Goal: Task Accomplishment & Management: Manage account settings

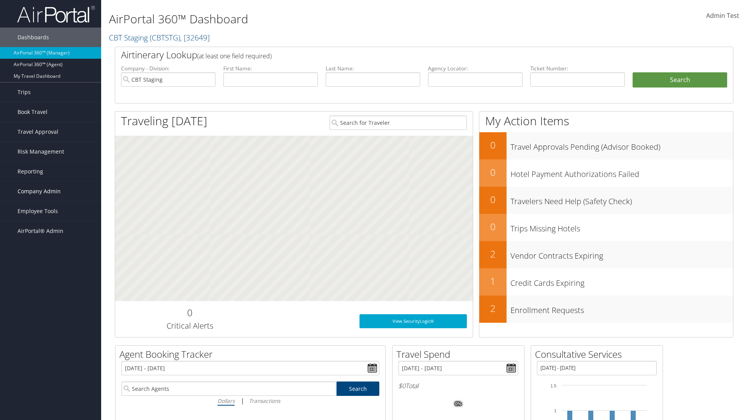
click at [51, 191] on span "Company Admin" at bounding box center [38, 191] width 43 height 19
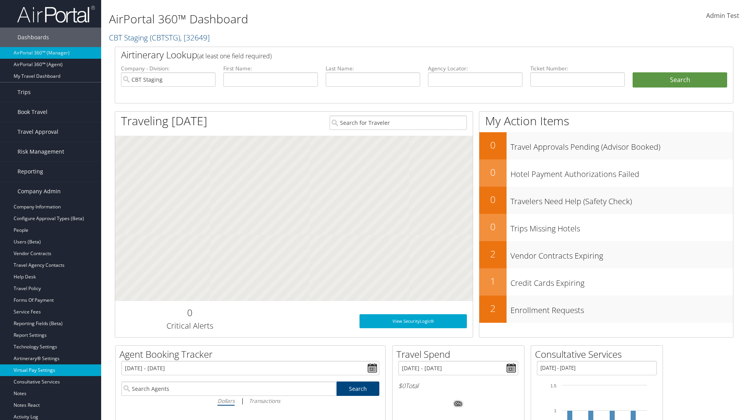
click at [51, 370] on link "Virtual Pay Settings" at bounding box center [50, 370] width 101 height 12
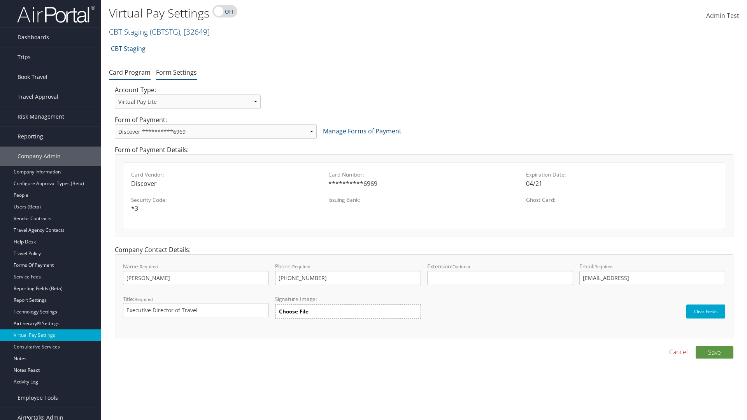
click at [176, 72] on link "Form Settings" at bounding box center [176, 72] width 41 height 9
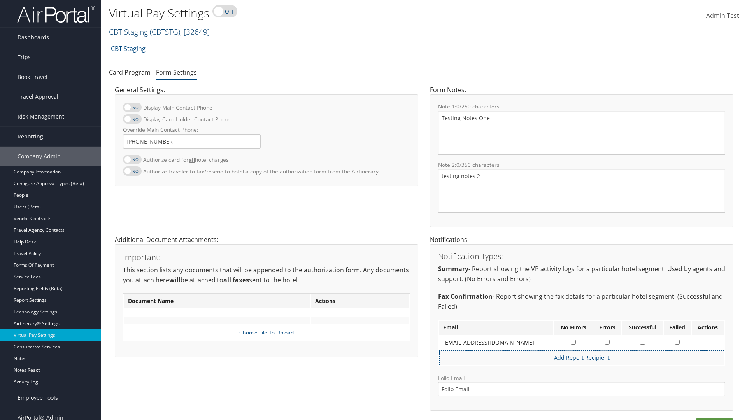
click at [128, 31] on link "CBT Staging ( CBTSTG ) , [ 32649 ]" at bounding box center [159, 31] width 101 height 10
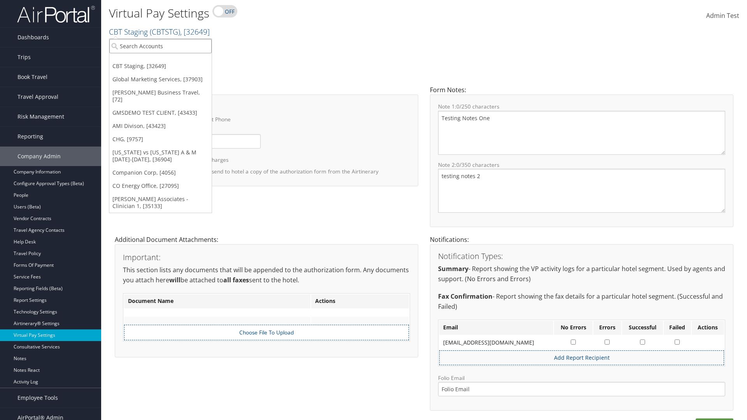
click at [160, 46] on input "search" at bounding box center [160, 46] width 102 height 14
type input "[PERSON_NAME] Business Travel"
click at [171, 60] on div "Christopherson Business Travel (C10001), [72]" at bounding box center [171, 60] width 133 height 7
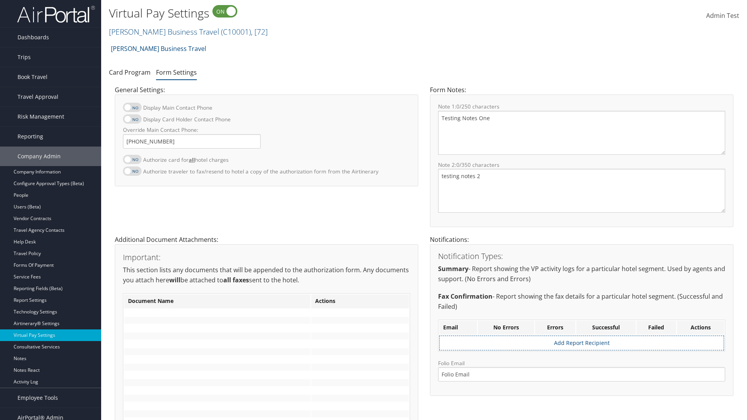
click at [132, 159] on label at bounding box center [132, 159] width 19 height 9
click at [132, 161] on input "Authorize card for all hotel charges" at bounding box center [129, 163] width 5 height 5
checkbox input "true"
click at [132, 119] on label at bounding box center [132, 118] width 19 height 9
click at [132, 121] on input "Display Card Holder Contact Phone" at bounding box center [129, 123] width 5 height 5
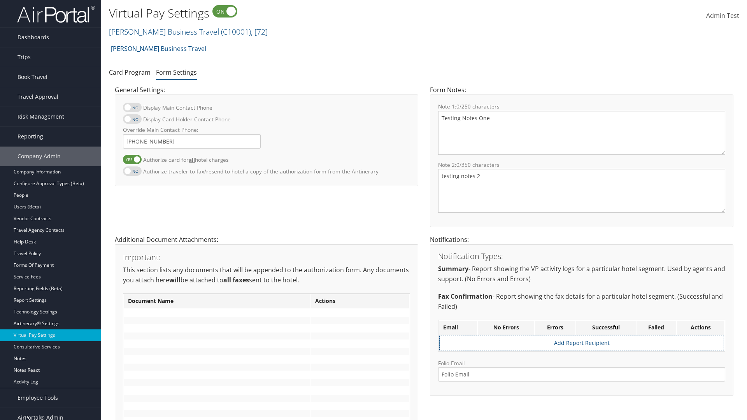
checkbox input "true"
click at [132, 107] on label at bounding box center [132, 107] width 19 height 9
click at [132, 109] on input "Display Main Contact Phone" at bounding box center [129, 111] width 5 height 5
checkbox input "true"
click at [132, 171] on label at bounding box center [132, 170] width 19 height 9
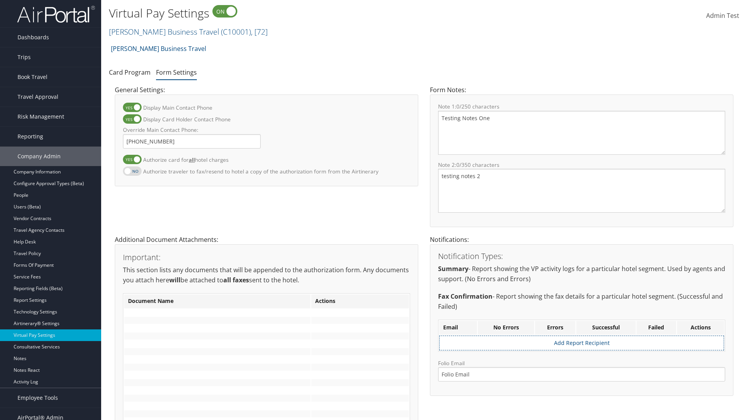
click at [132, 173] on input "Authorize traveler to fax/resend to hotel a copy of the authorization form from…" at bounding box center [129, 175] width 5 height 5
checkbox input "true"
click at [132, 159] on label at bounding box center [132, 159] width 19 height 9
click at [132, 161] on input "Authorize card for all hotel charges" at bounding box center [129, 163] width 5 height 5
checkbox input "false"
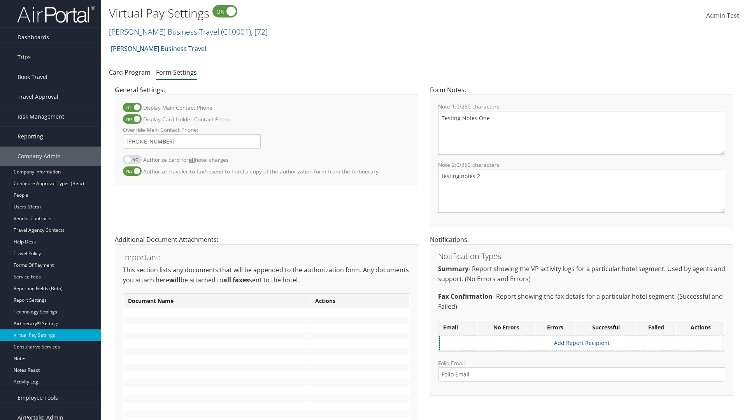
click at [132, 119] on label at bounding box center [132, 118] width 19 height 9
click at [132, 121] on input "Display Card Holder Contact Phone" at bounding box center [129, 123] width 5 height 5
checkbox input "false"
click at [132, 107] on label at bounding box center [132, 107] width 19 height 9
click at [132, 109] on input "Display Main Contact Phone" at bounding box center [129, 111] width 5 height 5
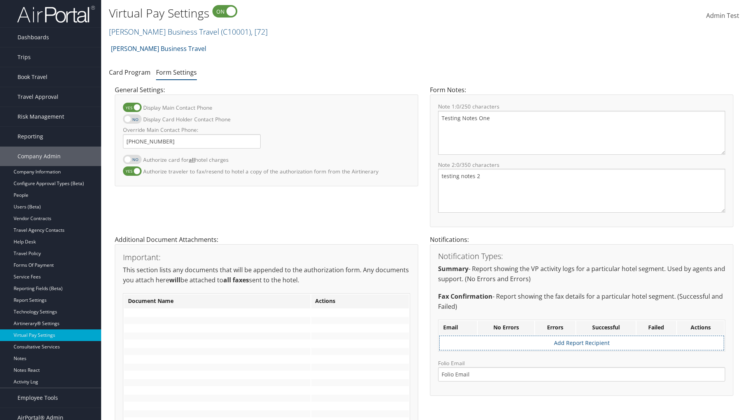
checkbox input "false"
click at [132, 171] on label at bounding box center [132, 170] width 19 height 9
click at [132, 173] on input "Authorize traveler to fax/resend to hotel a copy of the authorization form from…" at bounding box center [129, 175] width 5 height 5
checkbox input "false"
click at [192, 141] on input "Override Main Contact Phone:" at bounding box center [192, 141] width 138 height 14
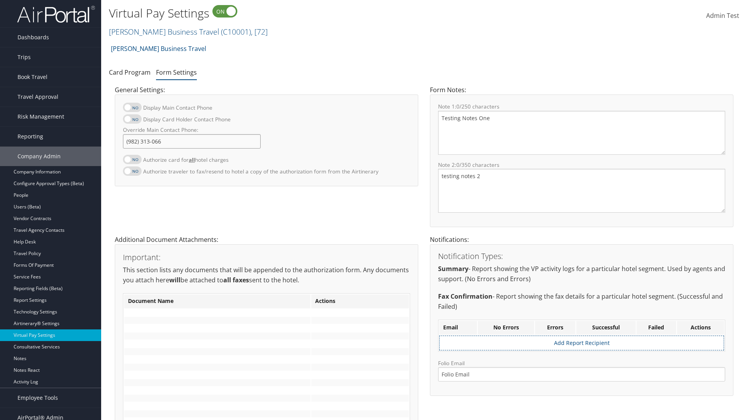
type input "[PHONE_NUMBER]"
click at [581, 133] on textarea "Testing Notes One" at bounding box center [581, 133] width 287 height 44
type textarea "Testing Notes One"
click at [581, 191] on textarea "testing notes 2" at bounding box center [581, 191] width 287 height 44
type textarea "testing notes 2"
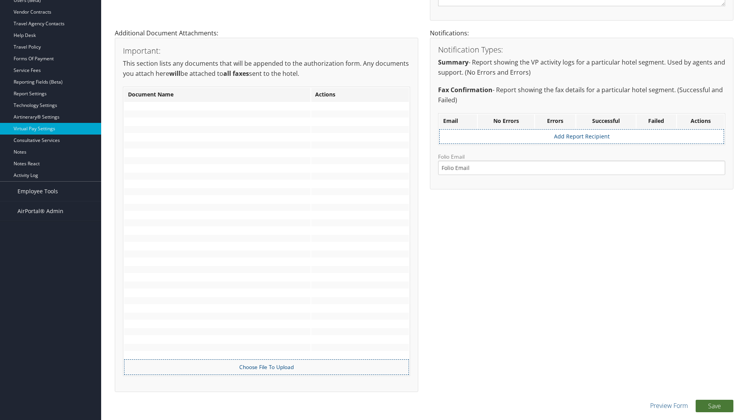
click at [714, 406] on button "Save" at bounding box center [714, 406] width 38 height 12
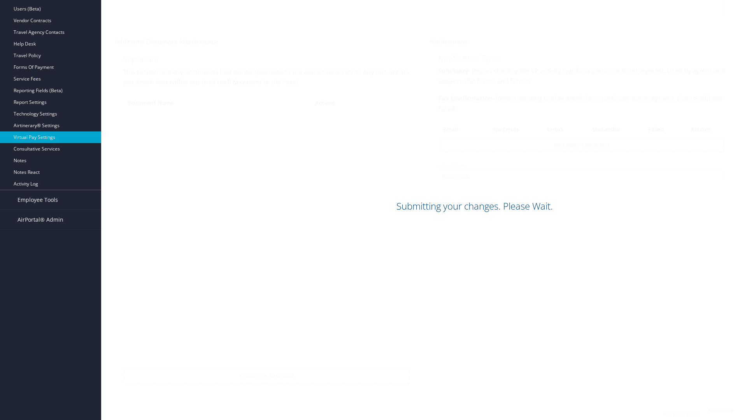
scroll to position [198, 0]
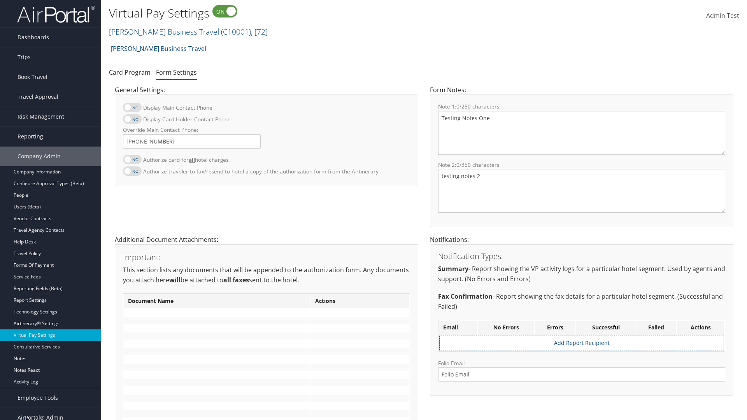
scroll to position [198, 0]
